Goal: Transaction & Acquisition: Purchase product/service

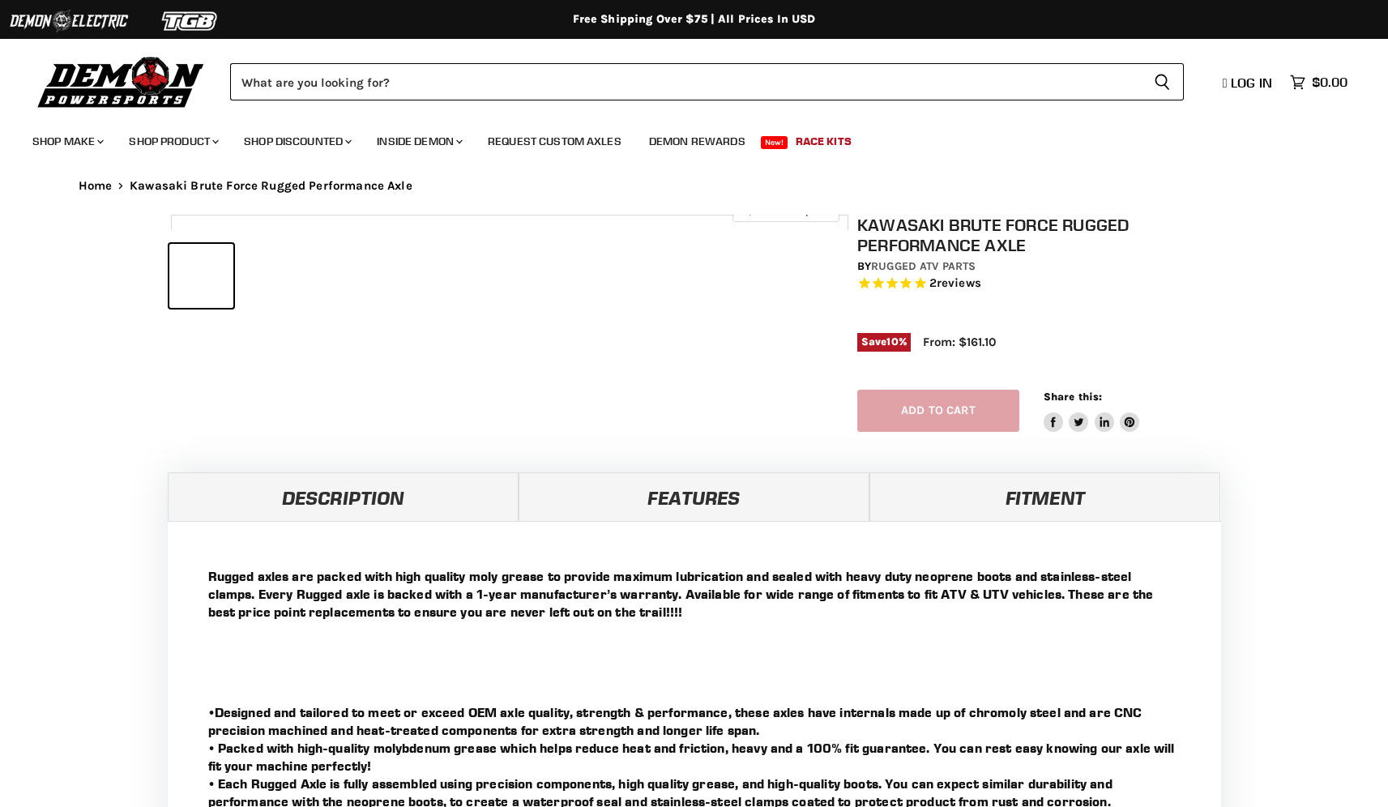
select select "******"
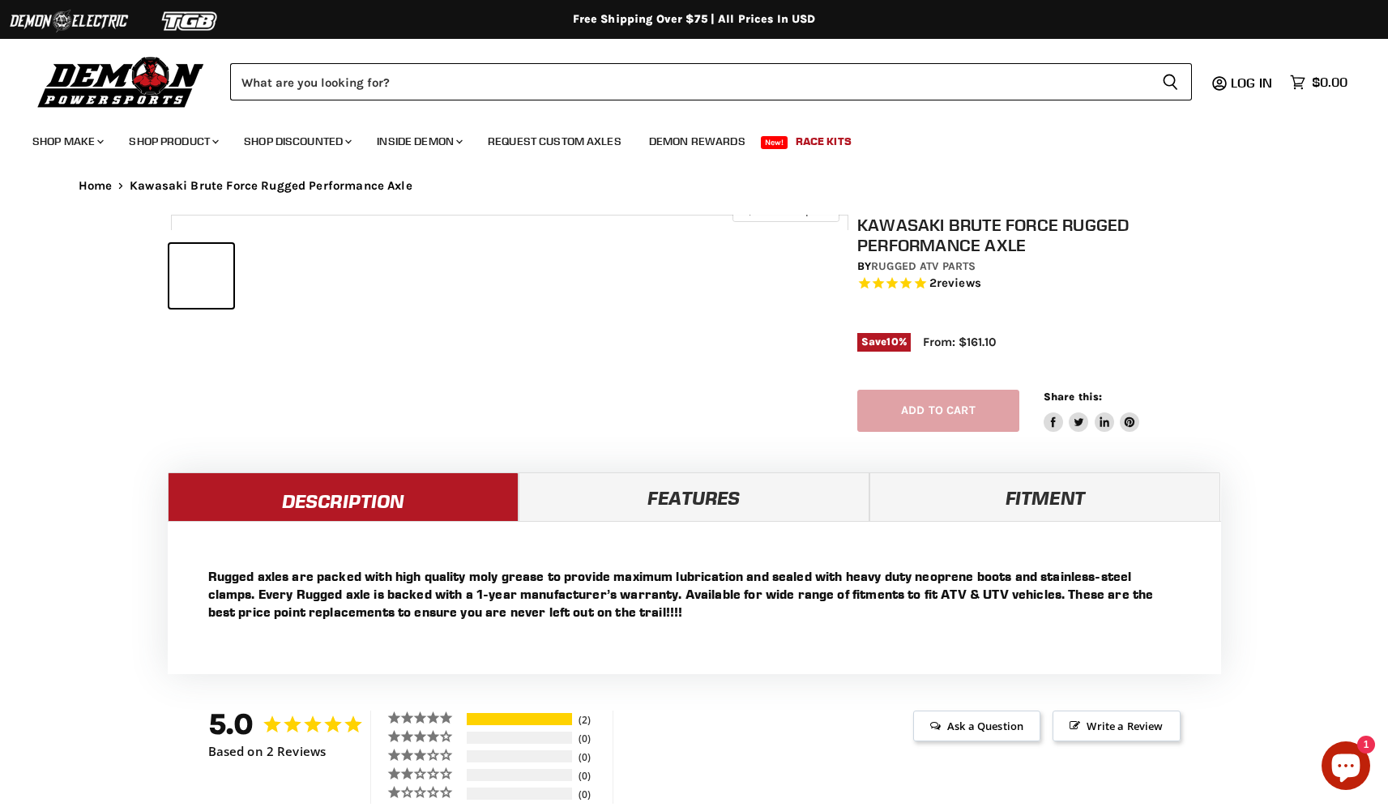
select select "******"
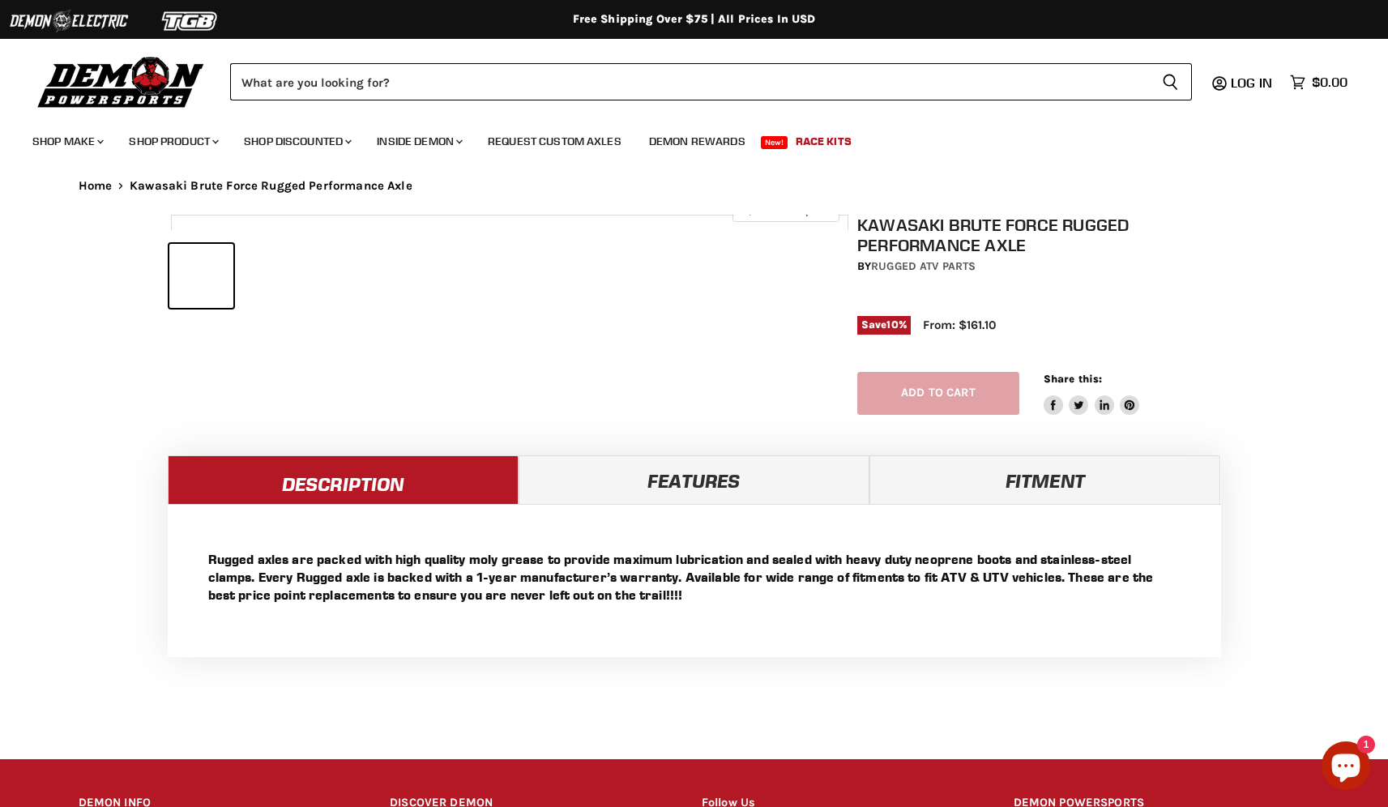
select select "******"
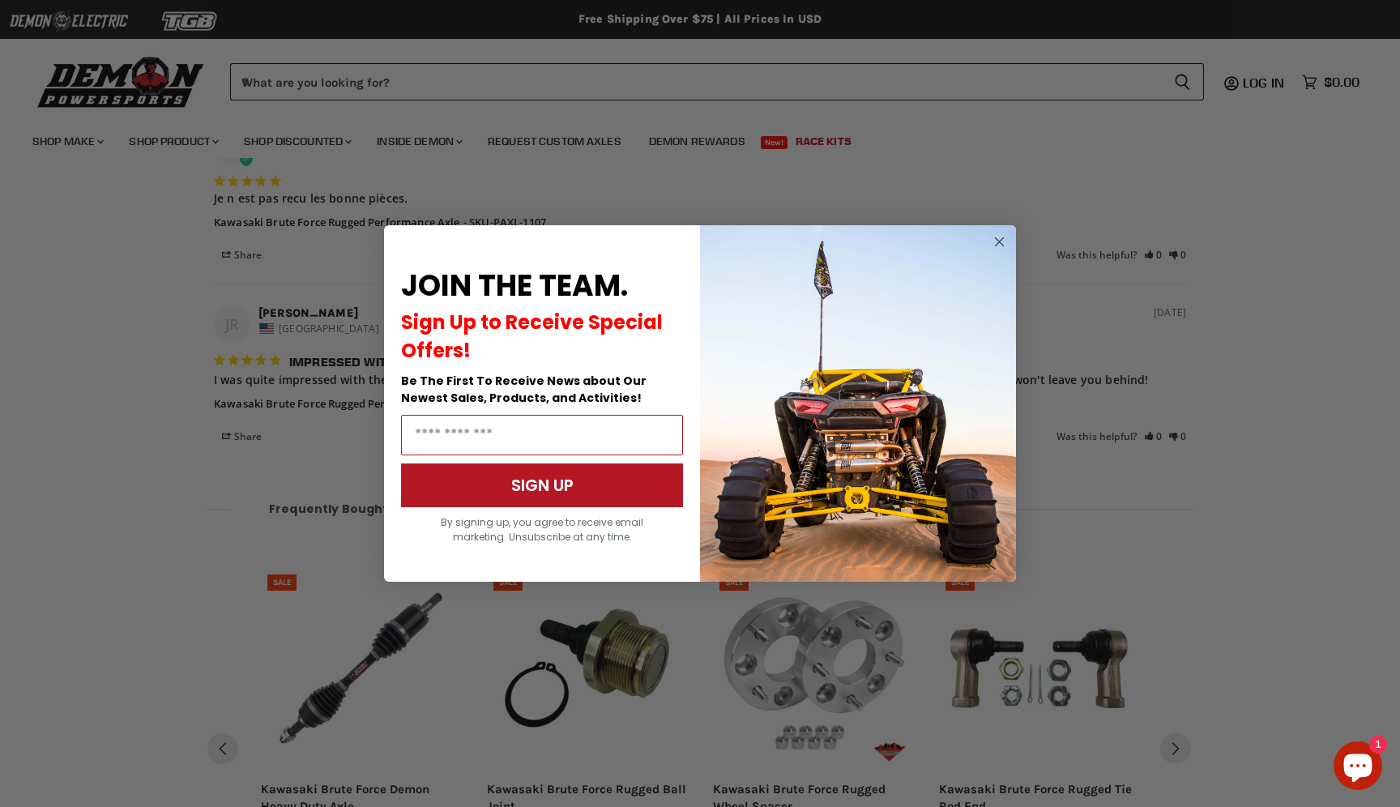
scroll to position [1352, 0]
